Goal: Task Accomplishment & Management: Manage account settings

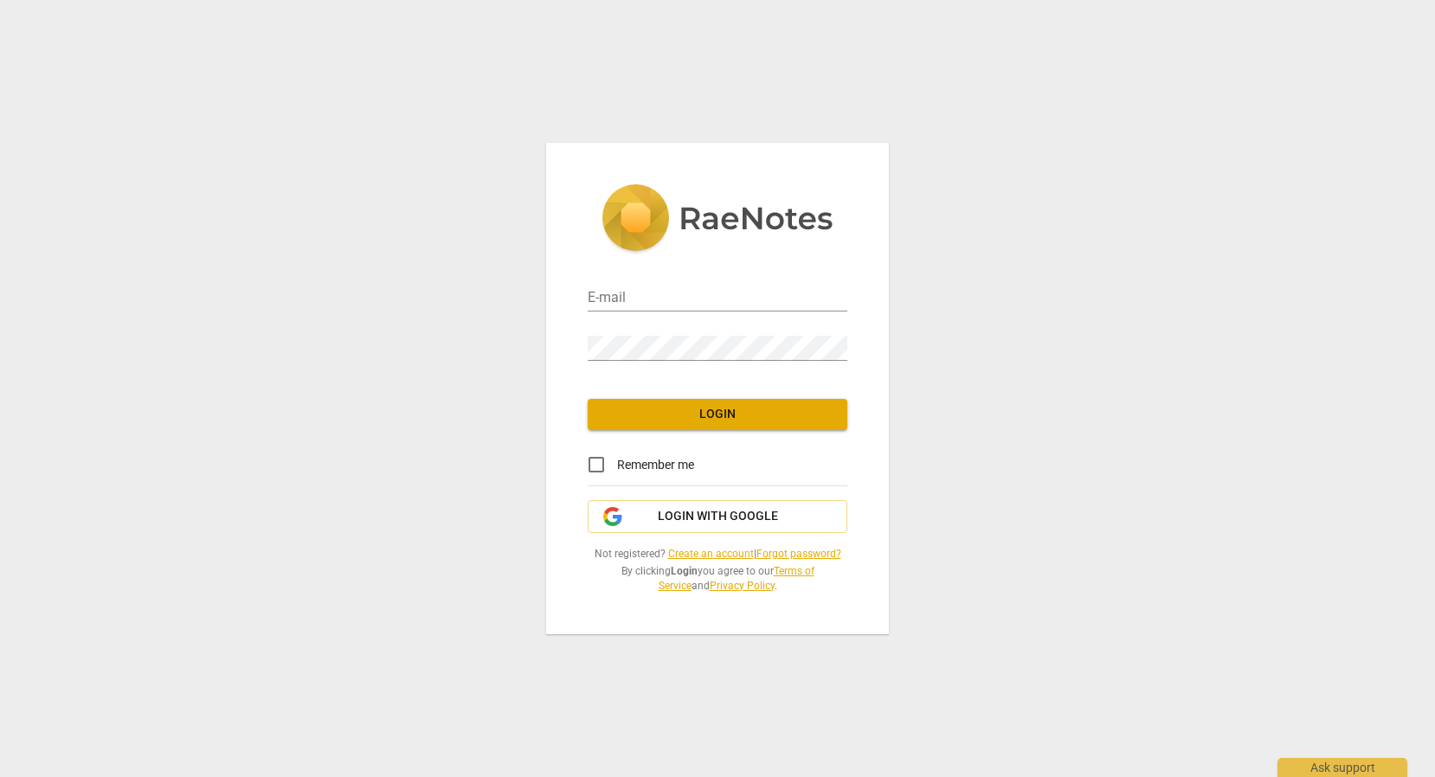
click at [684, 282] on div "E-mail" at bounding box center [718, 292] width 260 height 39
type input "[EMAIL_ADDRESS][DOMAIN_NAME]"
click at [637, 421] on span "Login" at bounding box center [717, 414] width 232 height 17
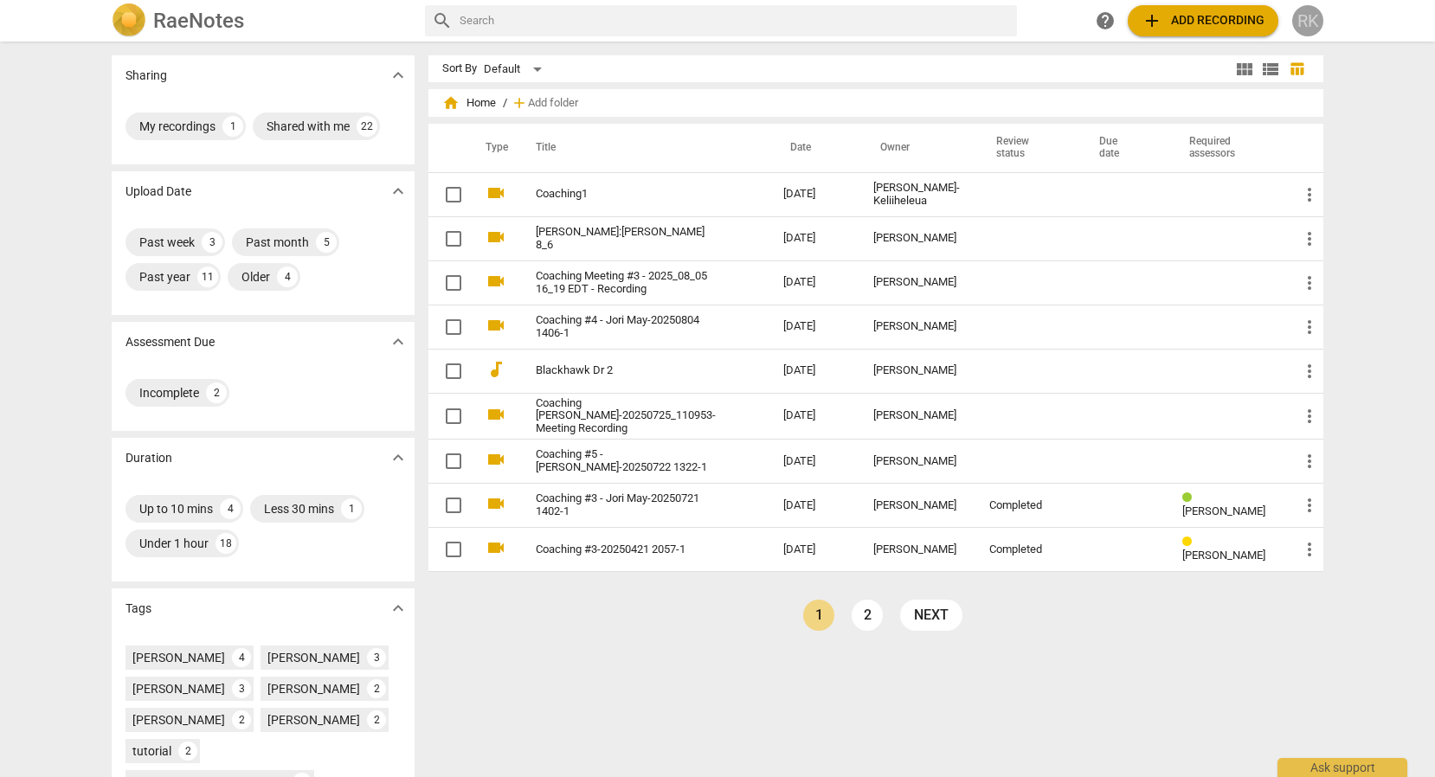
click at [1307, 18] on div "RK" at bounding box center [1307, 20] width 31 height 31
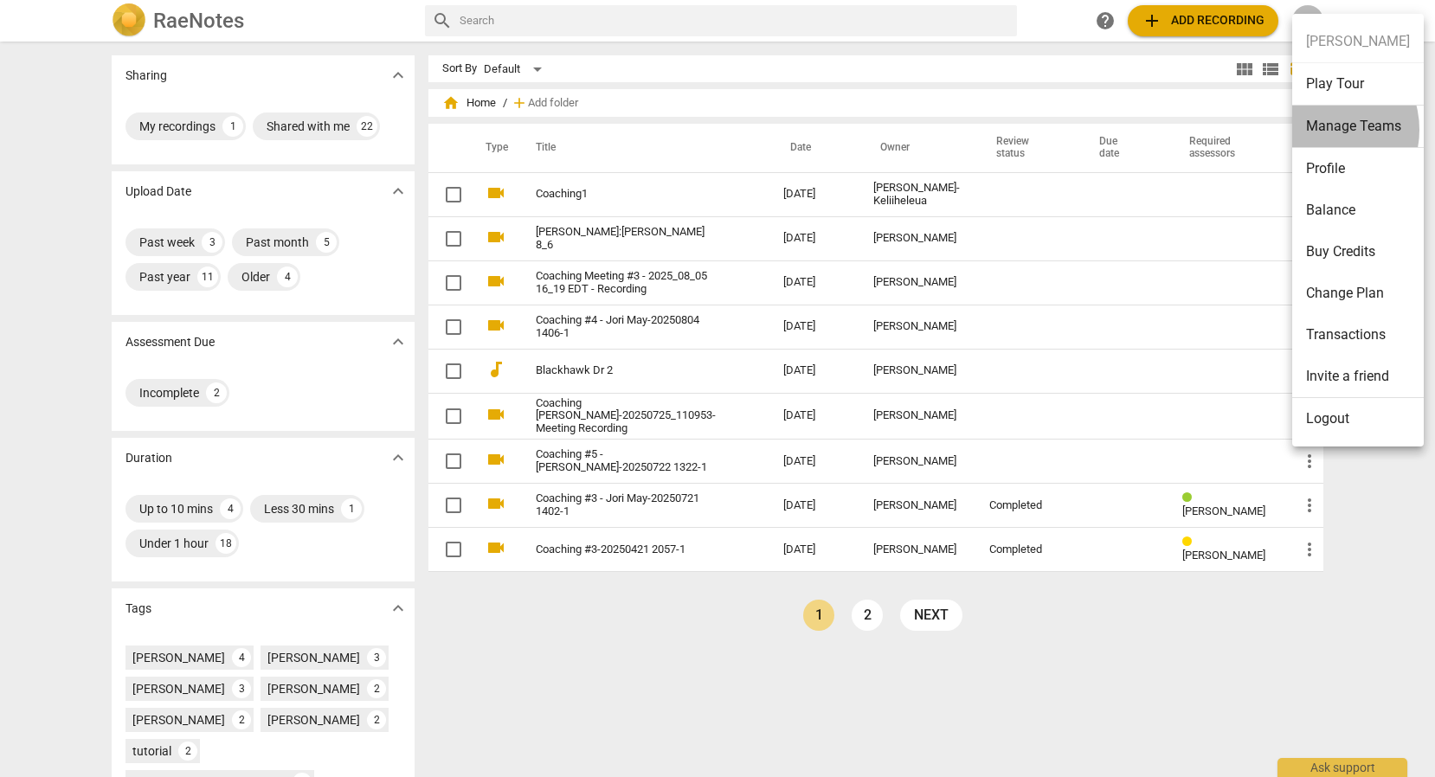
click at [1321, 130] on li "Manage Teams" at bounding box center [1358, 127] width 132 height 42
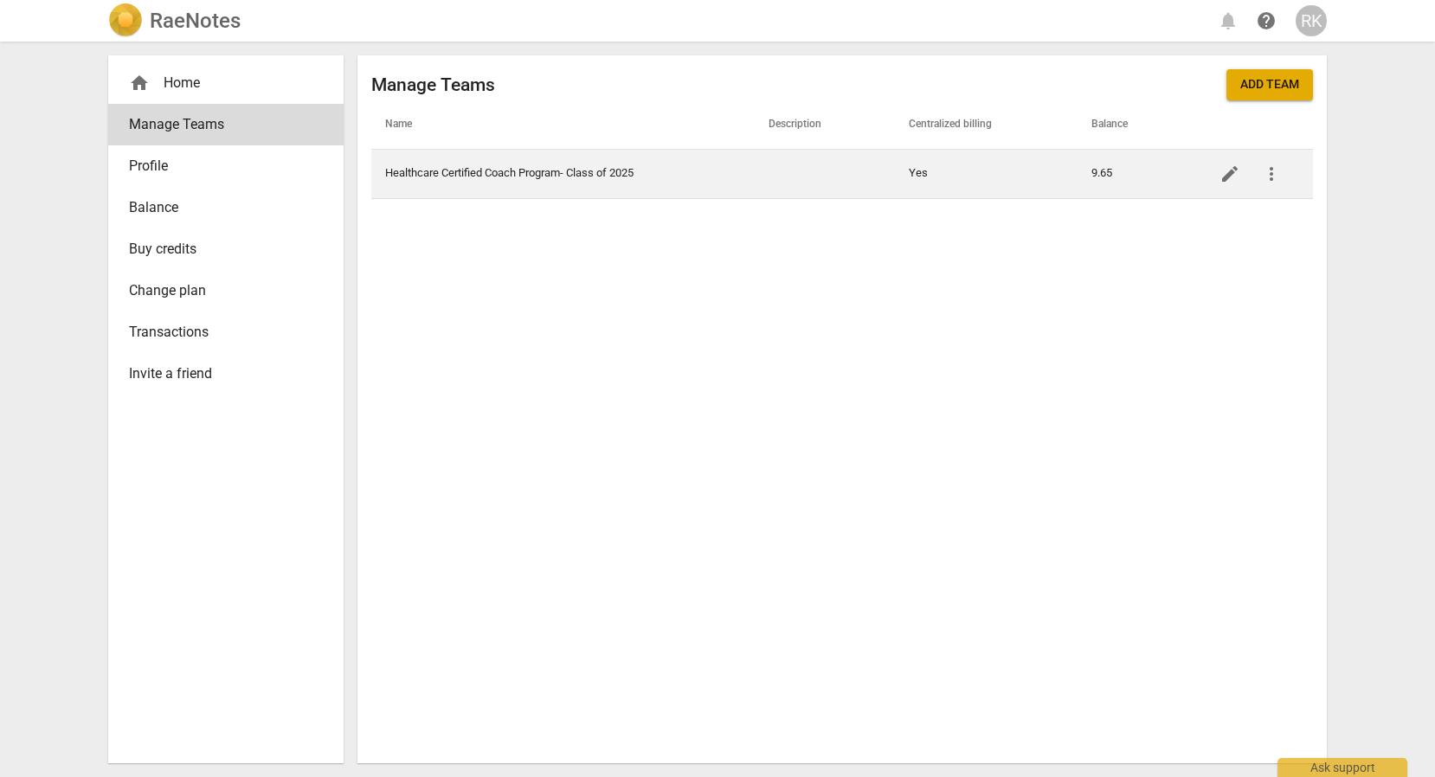
click at [513, 169] on td "Healthcare Certified Coach Program- Class of 2025" at bounding box center [562, 173] width 383 height 49
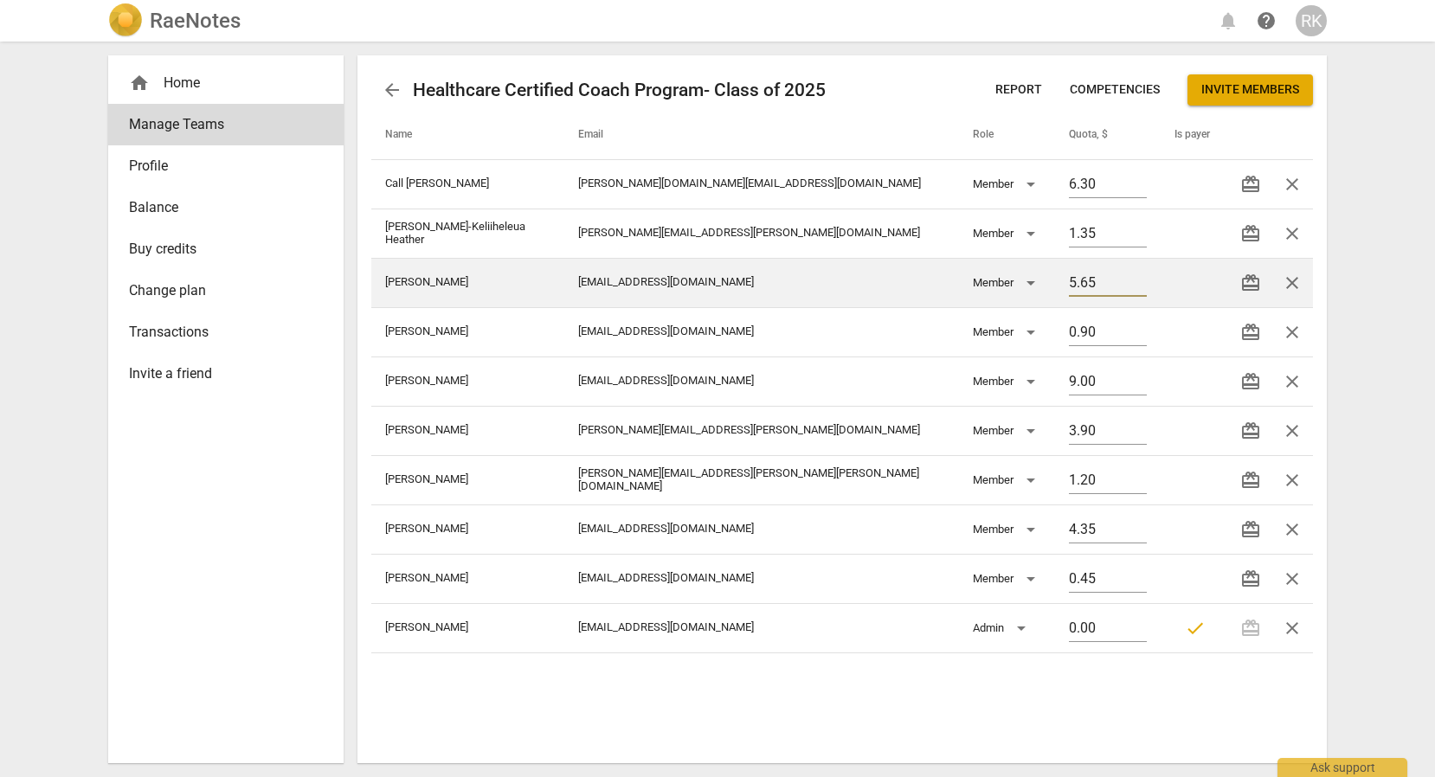
click at [1111, 280] on input "5.65" at bounding box center [1108, 284] width 78 height 25
click at [1111, 280] on input "6.65" at bounding box center [1108, 284] width 78 height 25
click at [1111, 280] on input "7.65" at bounding box center [1108, 284] width 78 height 25
click at [1111, 280] on input "8.65" at bounding box center [1108, 284] width 78 height 25
click at [1111, 280] on input "9.65" at bounding box center [1108, 284] width 78 height 25
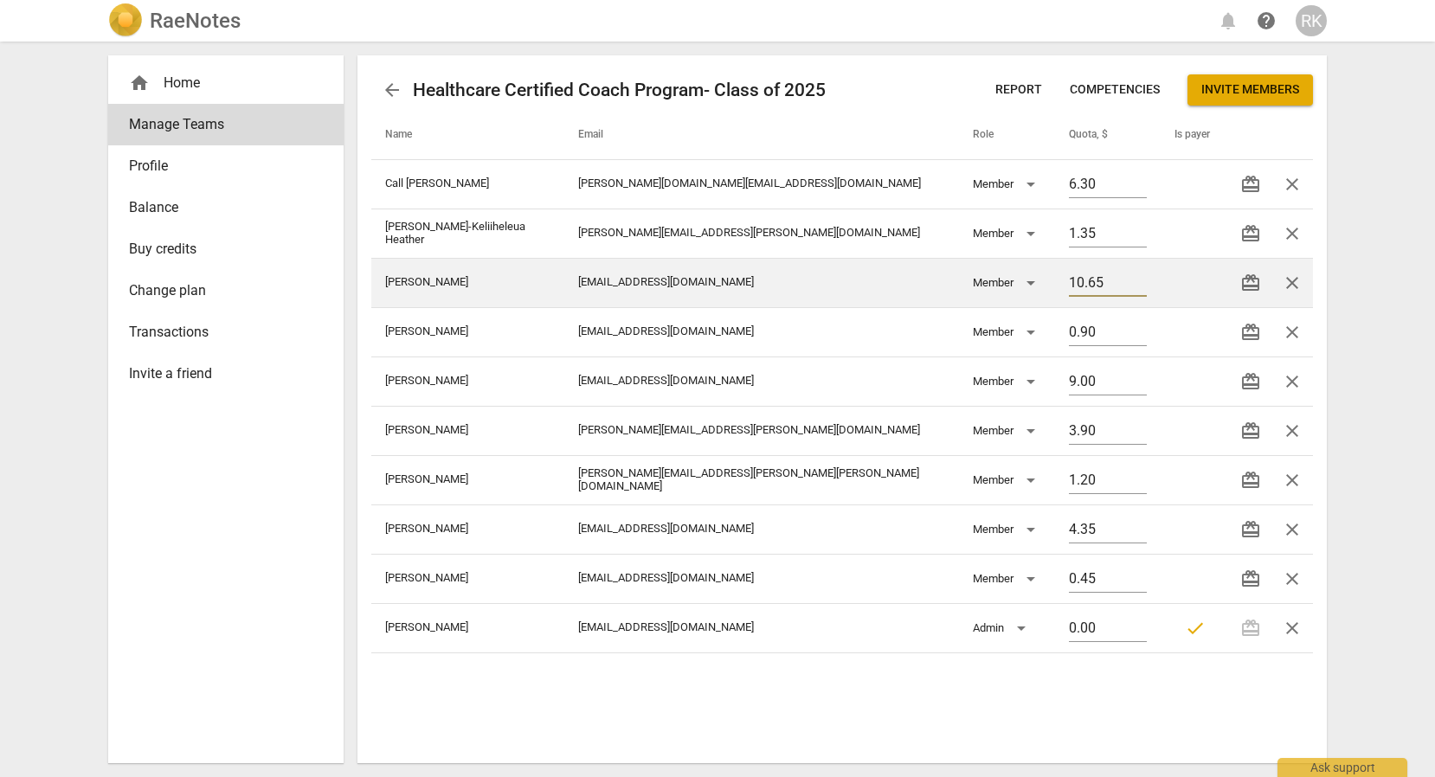
click at [1111, 280] on input "10.65" at bounding box center [1108, 284] width 78 height 25
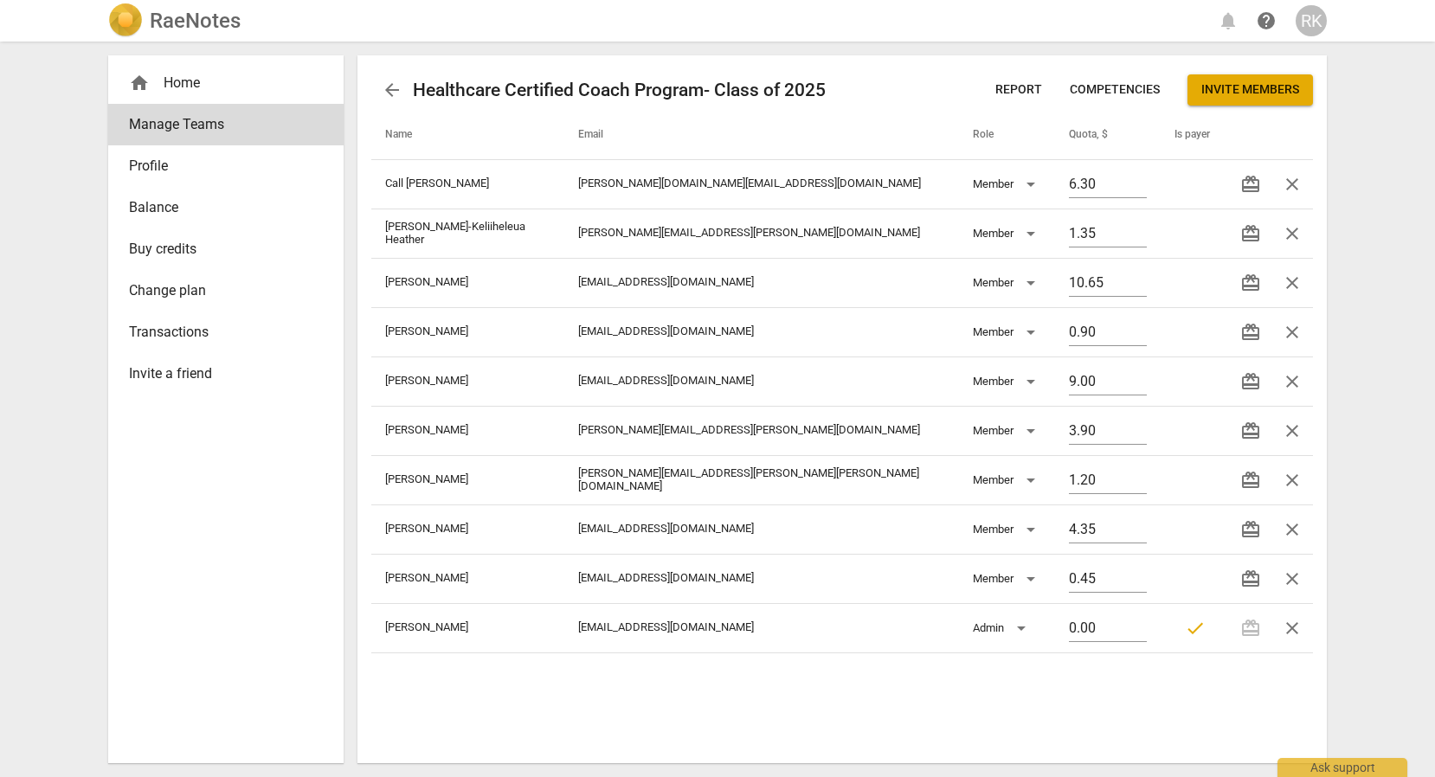
click at [1090, 692] on div "arrow_back Healthcare Certified Coach Program- Class of 2025 Report Competencie…" at bounding box center [841, 409] width 969 height 708
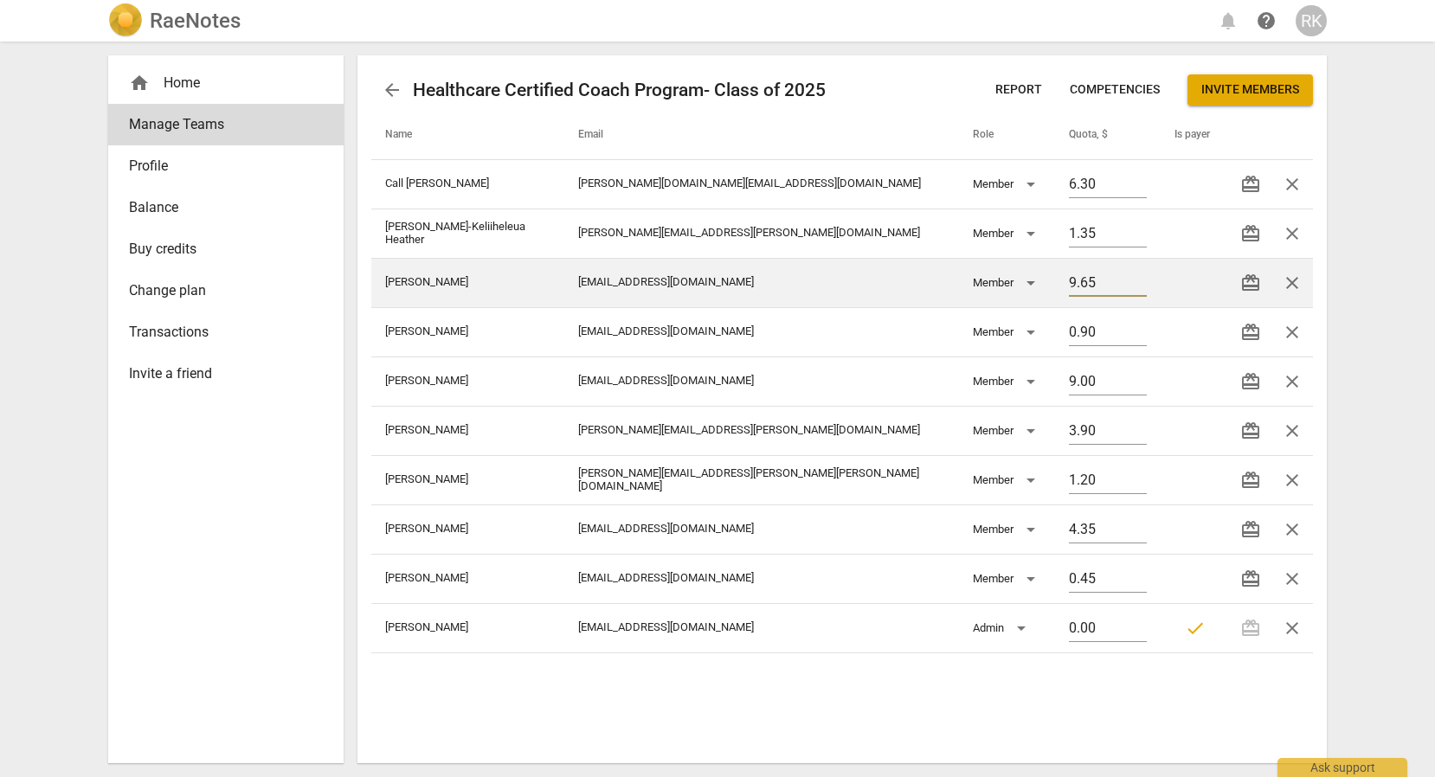
click at [1110, 286] on input "9.65" at bounding box center [1108, 284] width 78 height 25
click at [1110, 286] on input "8.65" at bounding box center [1108, 284] width 78 height 25
click at [1110, 286] on input "7.65" at bounding box center [1108, 284] width 78 height 25
click at [1110, 286] on input "6.65" at bounding box center [1108, 284] width 78 height 25
type input "5.65"
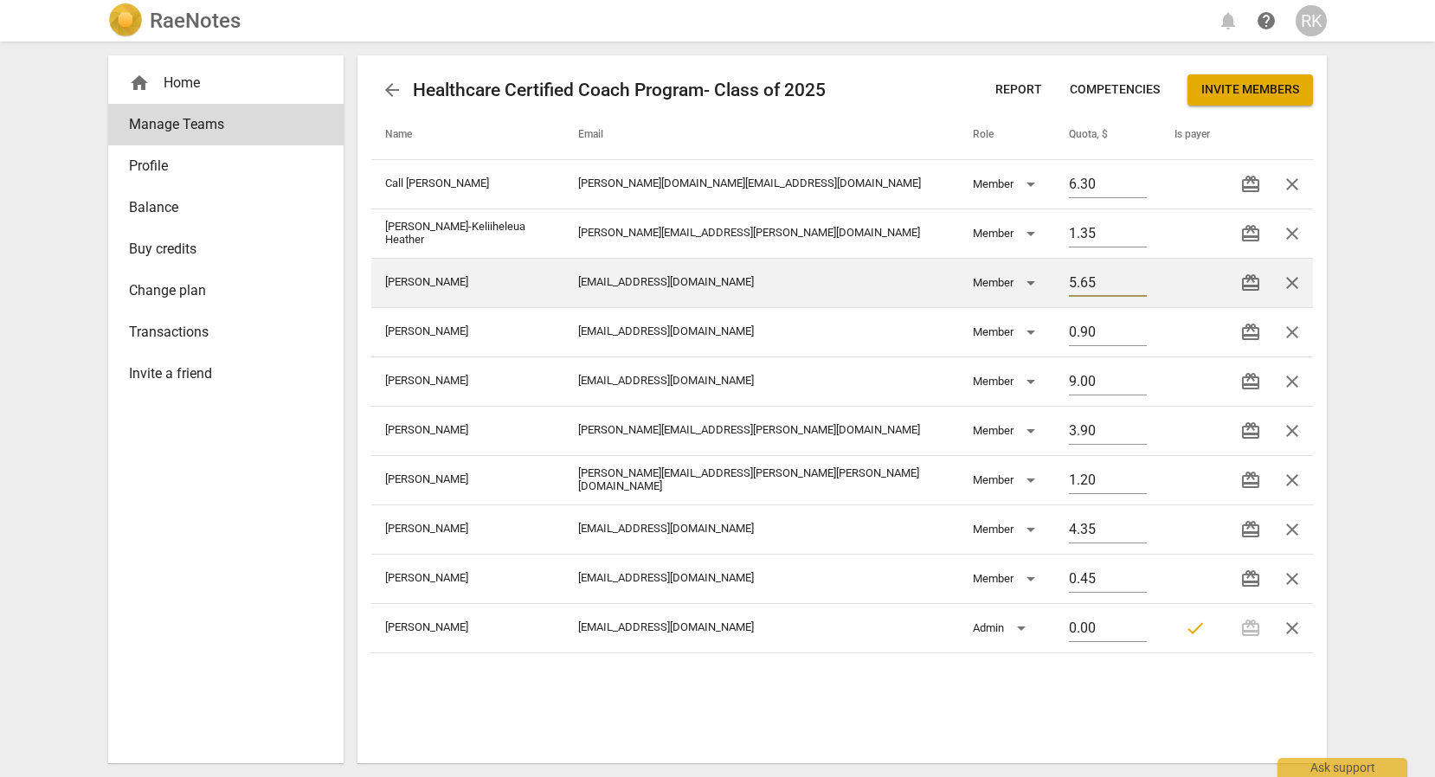
click at [1110, 286] on input "5.65" at bounding box center [1108, 284] width 78 height 25
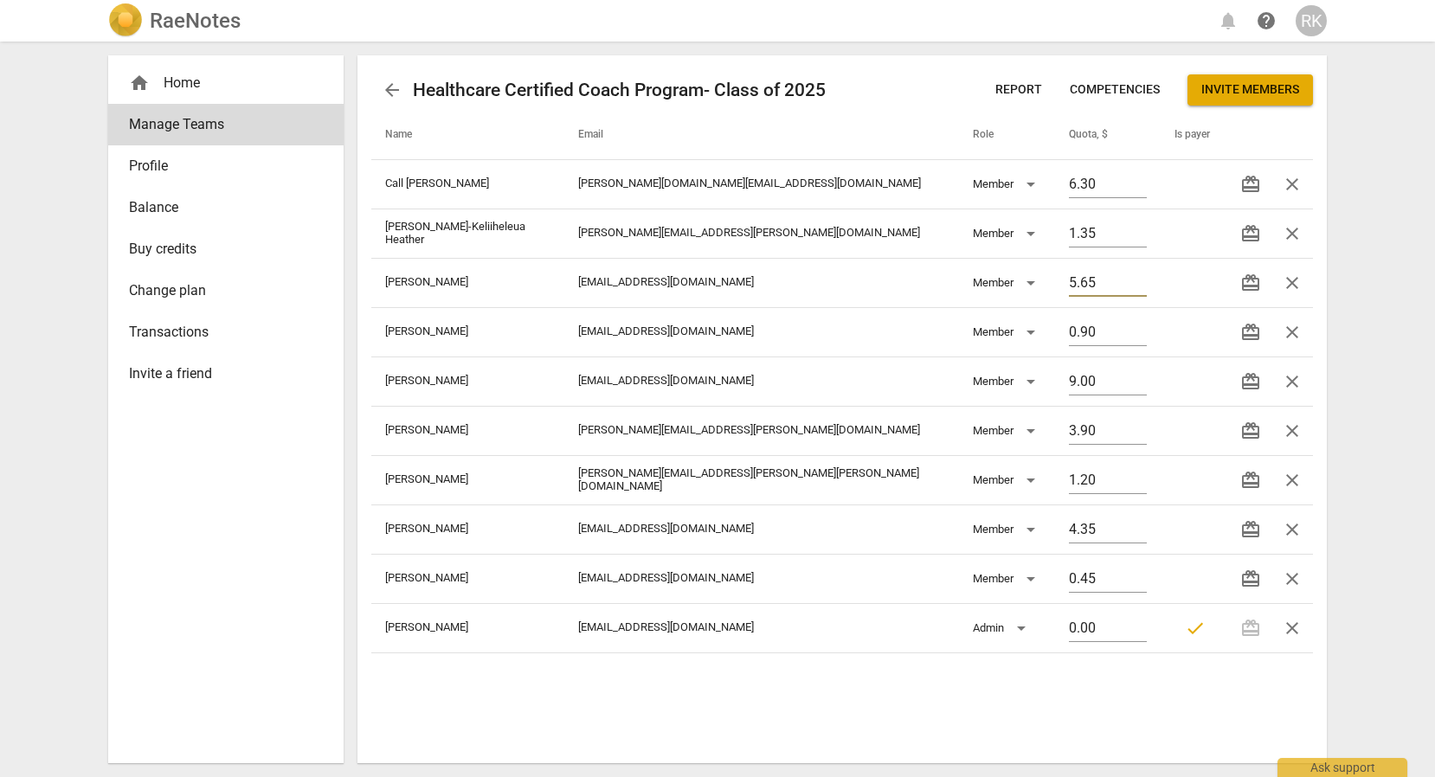
click at [158, 212] on span "Balance" at bounding box center [219, 207] width 180 height 21
